Goal: Complete application form: Complete application form

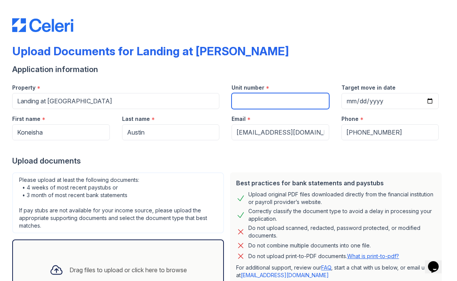
click at [279, 105] on input "Unit number" at bounding box center [281, 101] width 98 height 16
type input "136G"
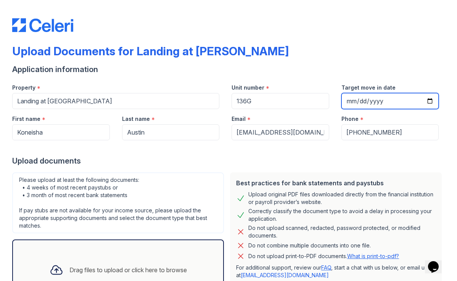
click at [346, 100] on input "Target move in date" at bounding box center [390, 101] width 98 height 16
click at [309, 67] on div "Application information" at bounding box center [228, 69] width 433 height 11
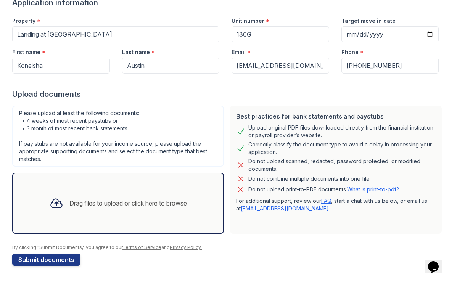
click at [140, 197] on div "Drag files to upload or click here to browse" at bounding box center [118, 203] width 150 height 26
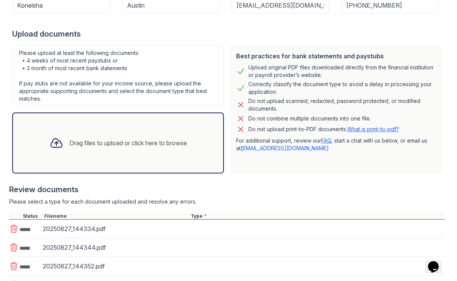
scroll to position [192, 0]
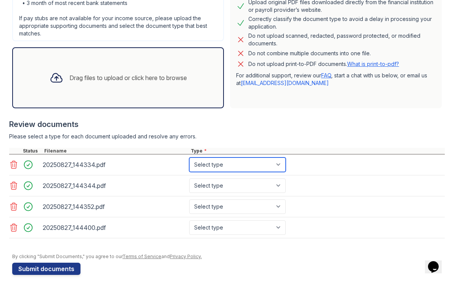
select select "paystub"
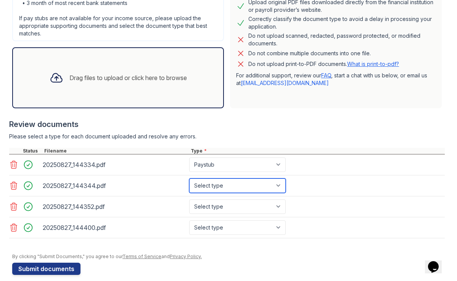
select select "paystub"
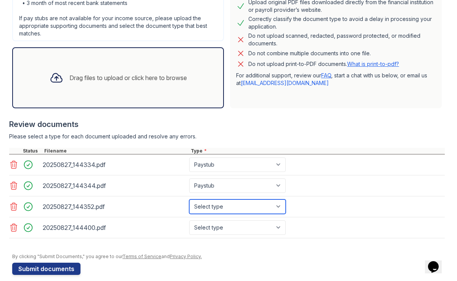
select select "paystub"
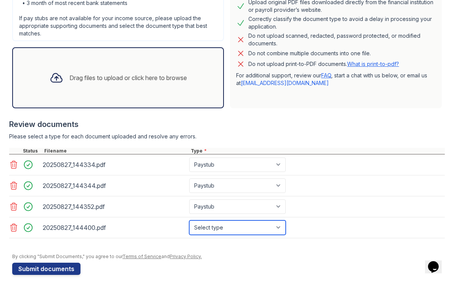
select select "paystub"
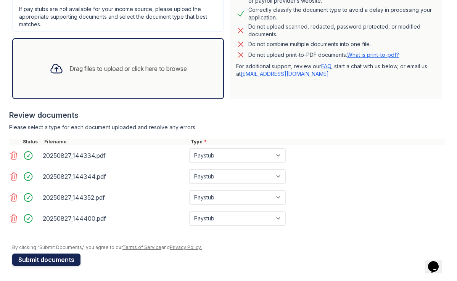
click at [40, 259] on button "Submit documents" at bounding box center [46, 260] width 68 height 12
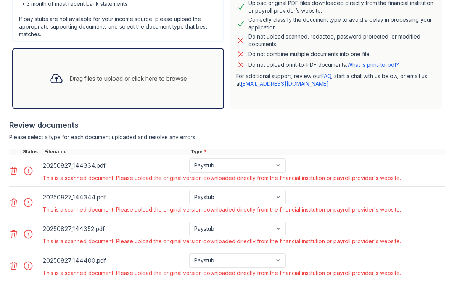
scroll to position [266, 0]
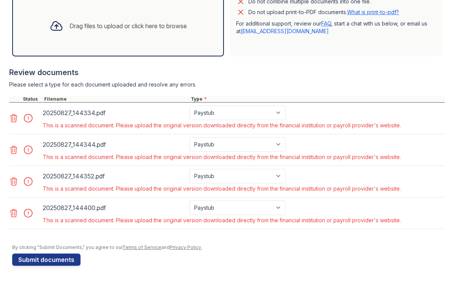
click at [13, 118] on icon at bounding box center [14, 118] width 6 height 8
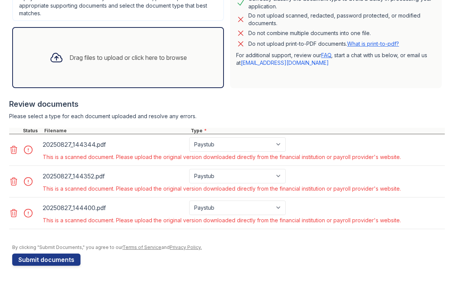
click at [13, 153] on icon at bounding box center [13, 149] width 9 height 9
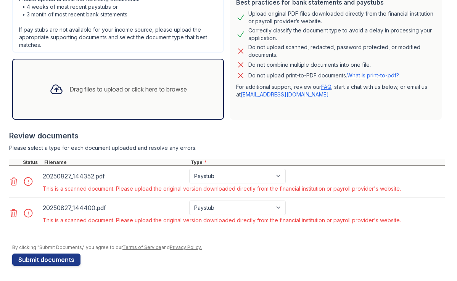
click at [17, 180] on icon at bounding box center [13, 181] width 9 height 9
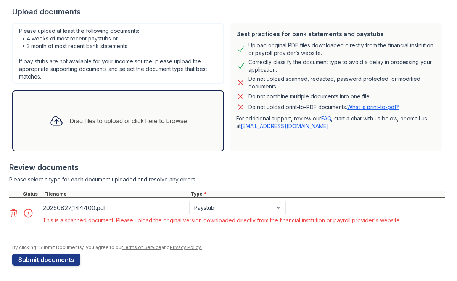
click at [14, 212] on icon at bounding box center [13, 213] width 9 height 9
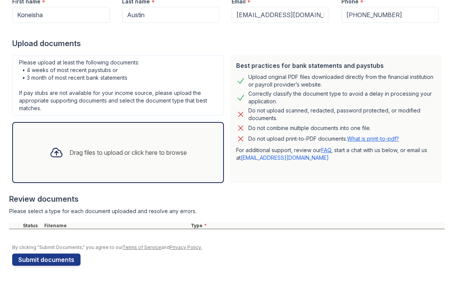
scroll to position [139, 0]
click at [104, 152] on div "Drag files to upload or click here to browse" at bounding box center [128, 152] width 118 height 9
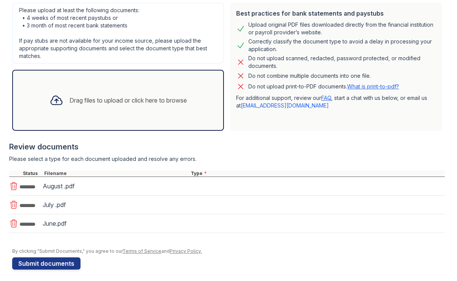
scroll to position [195, 0]
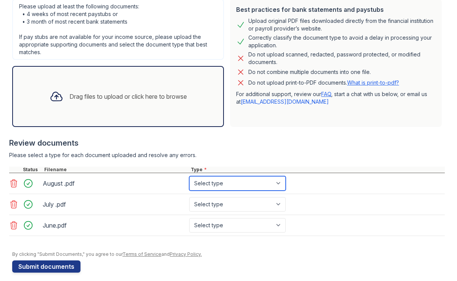
select select "bank_statement"
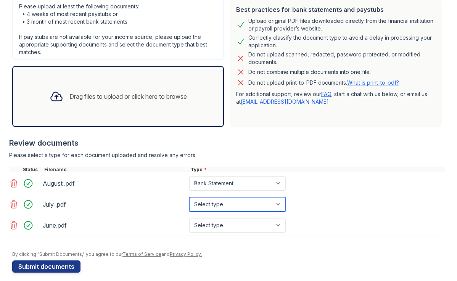
select select "bank_statement"
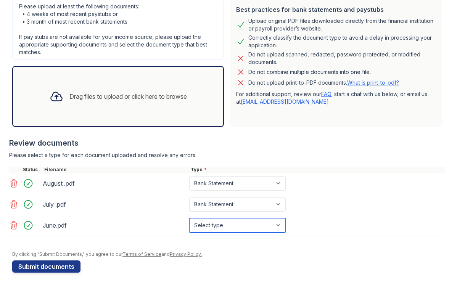
select select "bank_statement"
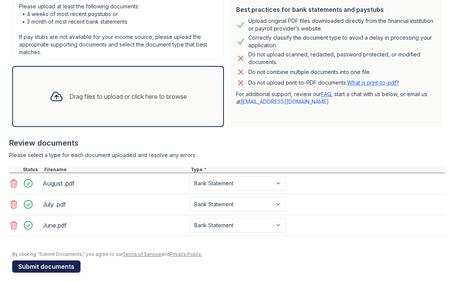
click at [57, 266] on button "Submit documents" at bounding box center [46, 267] width 68 height 12
